Goal: Check status: Check status

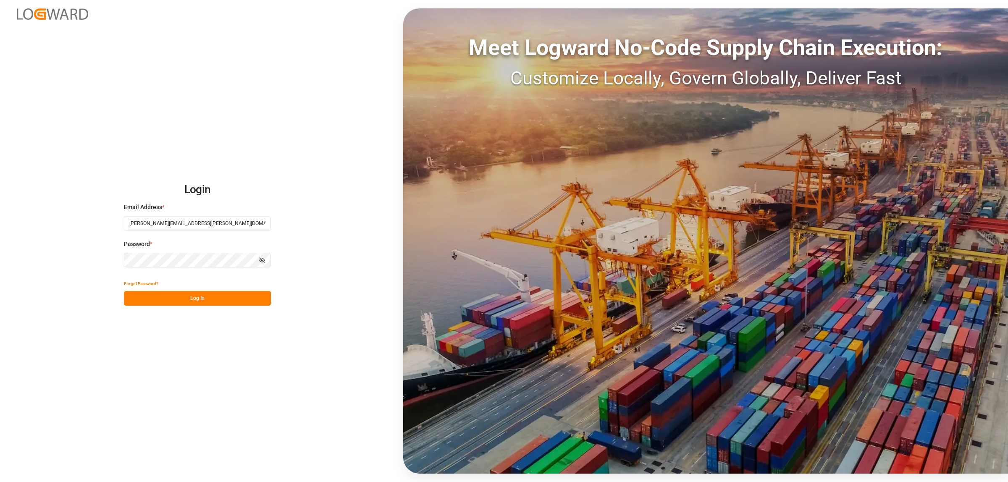
click at [244, 300] on button "Log In" at bounding box center [197, 298] width 147 height 15
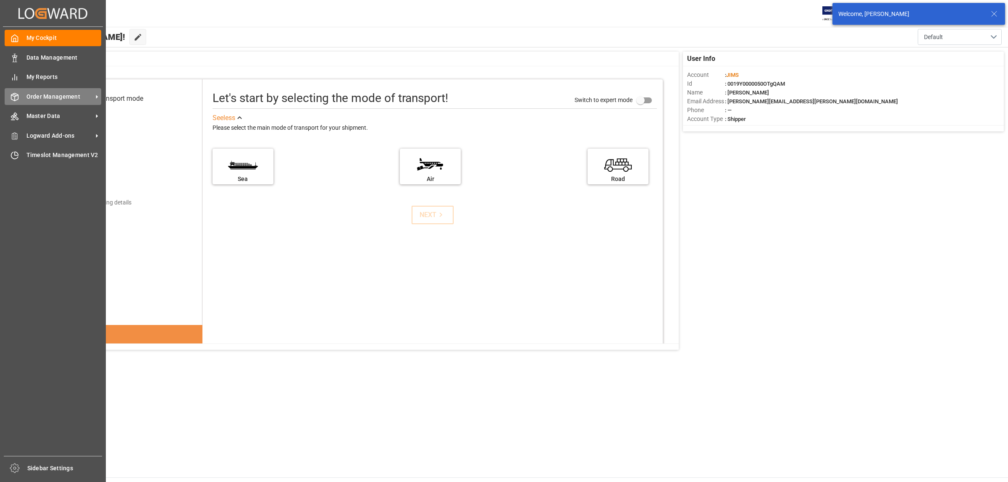
click at [41, 99] on span "Order Management" at bounding box center [59, 96] width 66 height 9
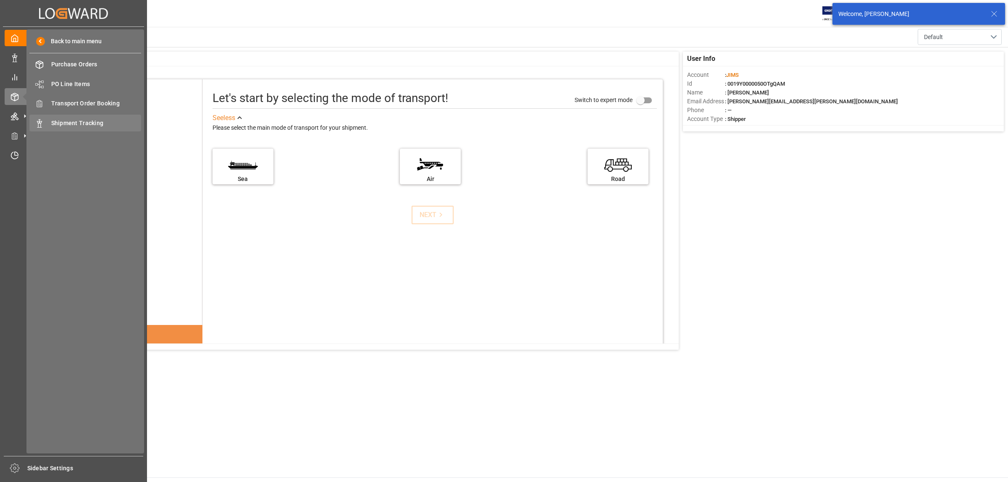
click at [58, 117] on div "Shipment Tracking Shipment Tracking" at bounding box center [85, 123] width 112 height 16
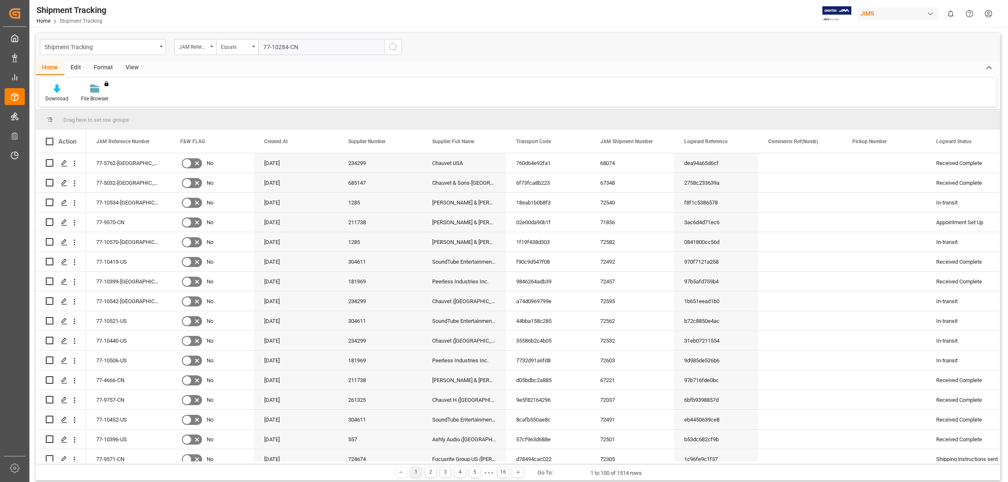
type input "77-10284-CN"
click at [394, 49] on circle "search button" at bounding box center [392, 46] width 7 height 7
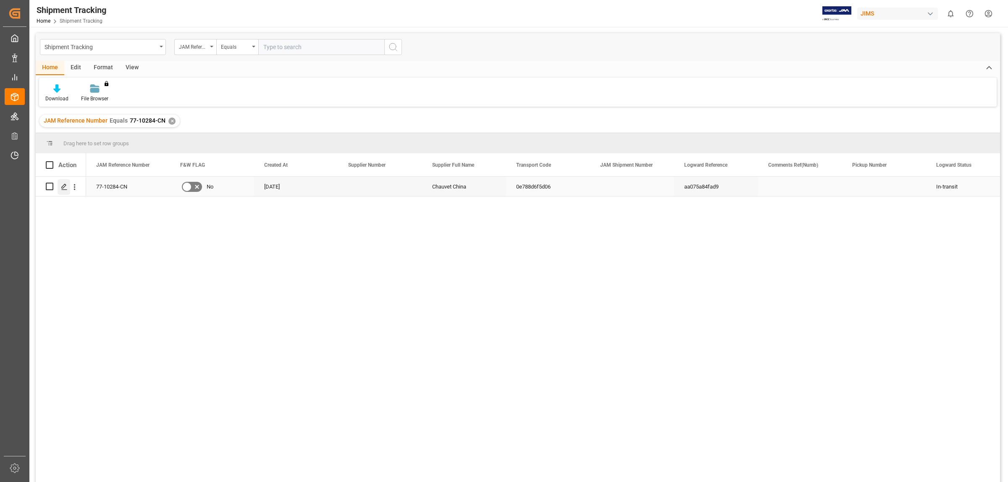
click at [61, 184] on icon "Press SPACE to select this row." at bounding box center [64, 187] width 7 height 7
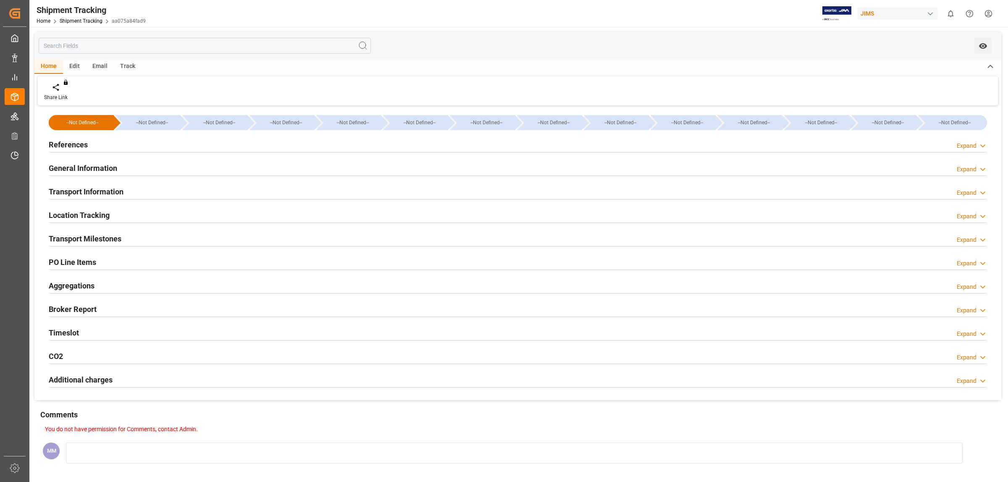
type input "Evergreen"
type input "Evergreen Marine Corp."
type input "9300398"
click at [106, 164] on h2 "General Information" at bounding box center [83, 168] width 68 height 11
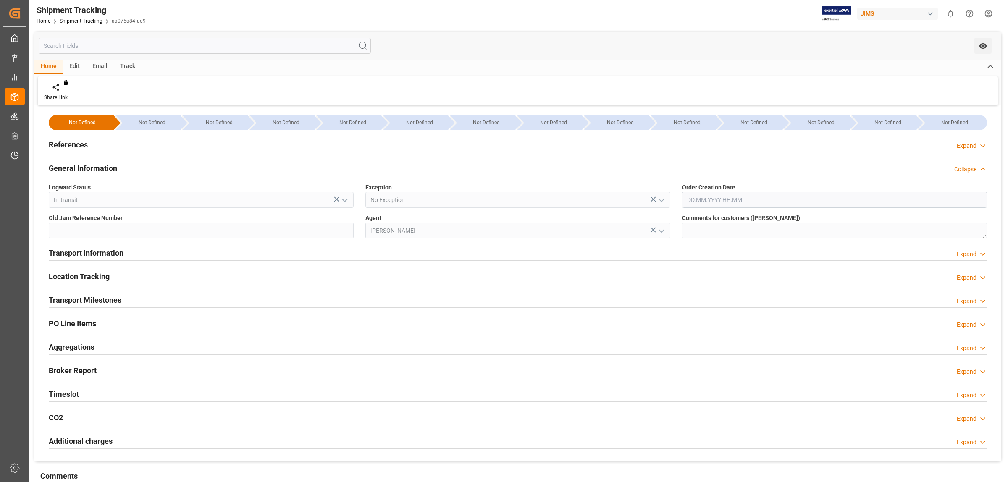
click at [98, 142] on div "References Expand" at bounding box center [518, 144] width 938 height 16
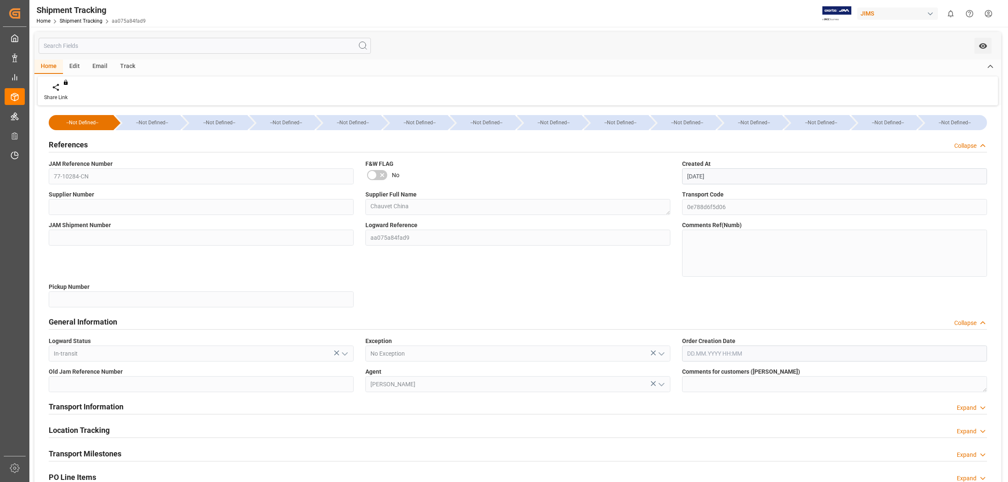
click at [76, 141] on h2 "References" at bounding box center [68, 144] width 39 height 11
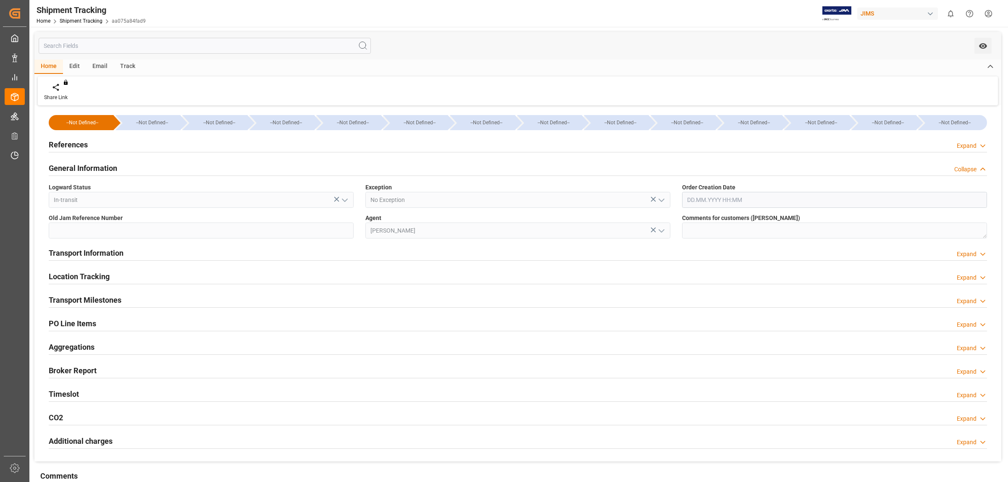
click at [85, 169] on h2 "General Information" at bounding box center [83, 168] width 68 height 11
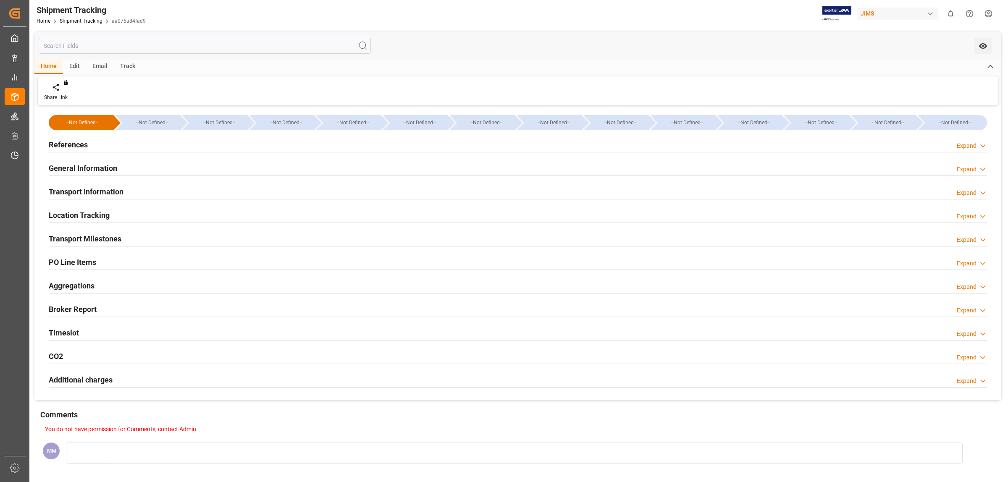
click at [110, 191] on h2 "Transport Information" at bounding box center [86, 191] width 75 height 11
